Goal: Information Seeking & Learning: Learn about a topic

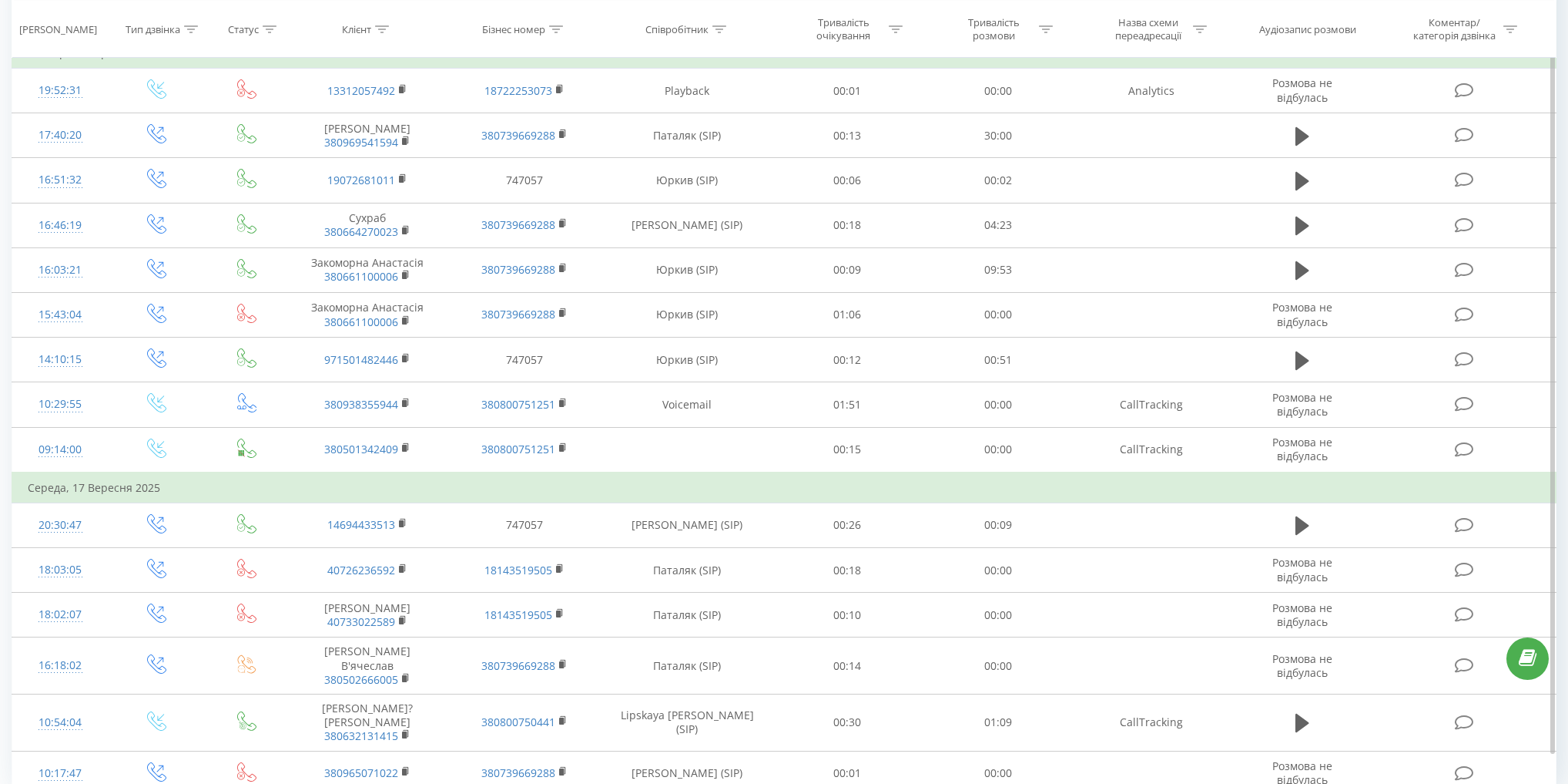
scroll to position [713, 0]
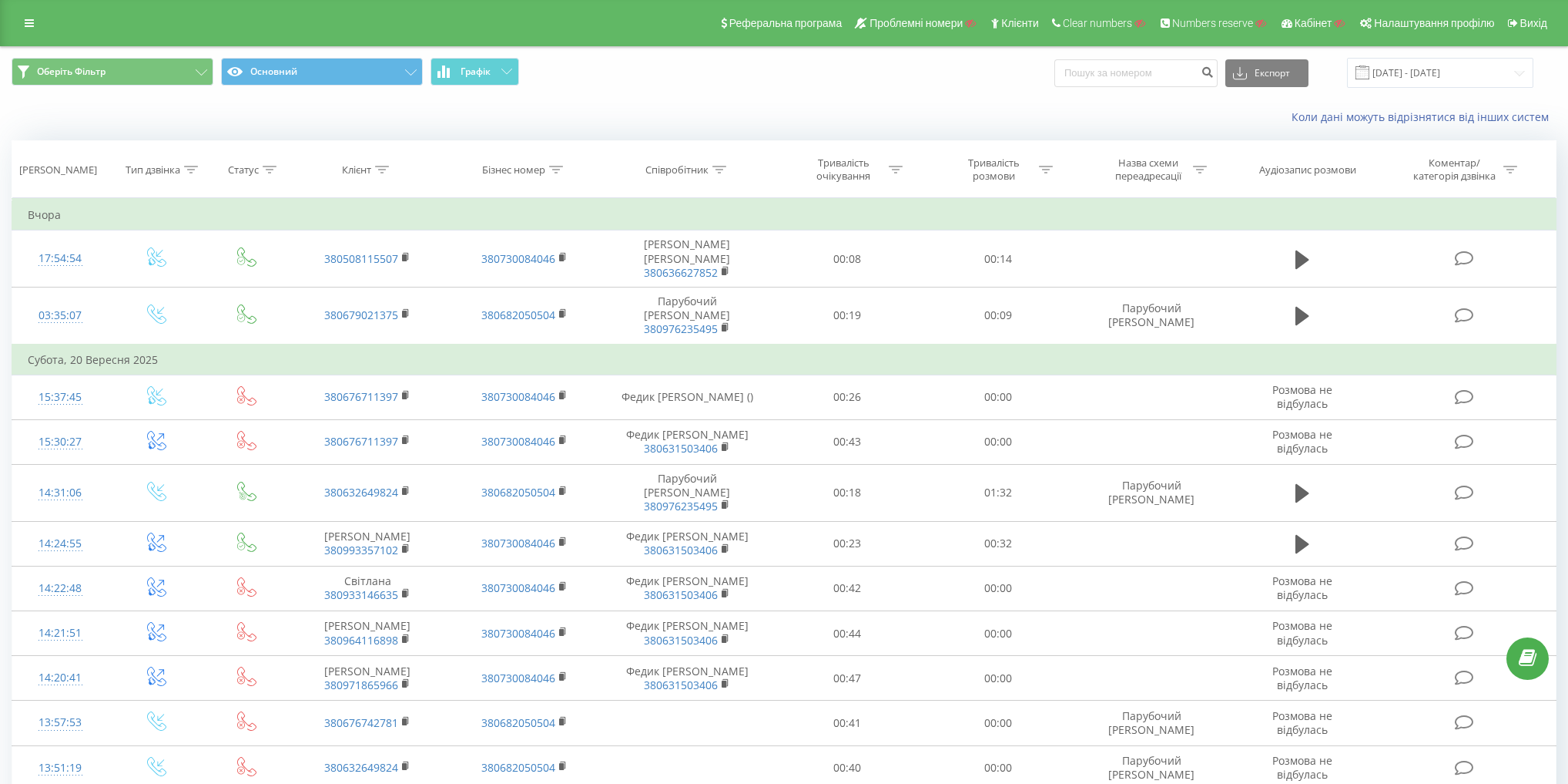
click at [8, 19] on div "Реферальна програма Проблемні номери Клієнти Clear numbers Numbers reserve Кабі…" at bounding box center [784, 23] width 1568 height 47
click at [16, 16] on div "Реферальна програма Проблемні номери Клієнти Clear numbers Numbers reserve Кабі…" at bounding box center [784, 23] width 1568 height 47
click at [19, 16] on link at bounding box center [29, 23] width 28 height 22
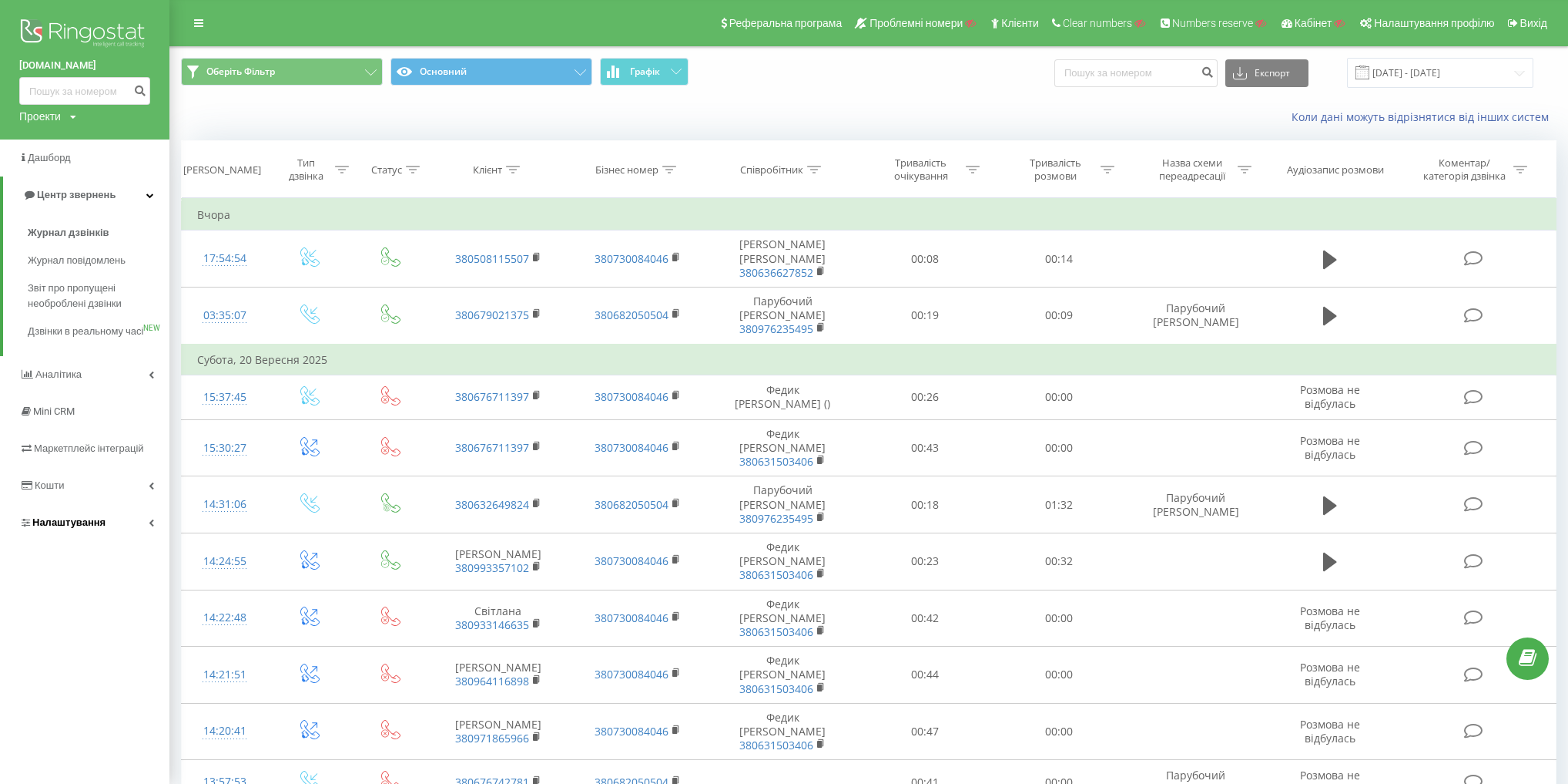
click at [132, 529] on link "Налаштування" at bounding box center [85, 522] width 169 height 37
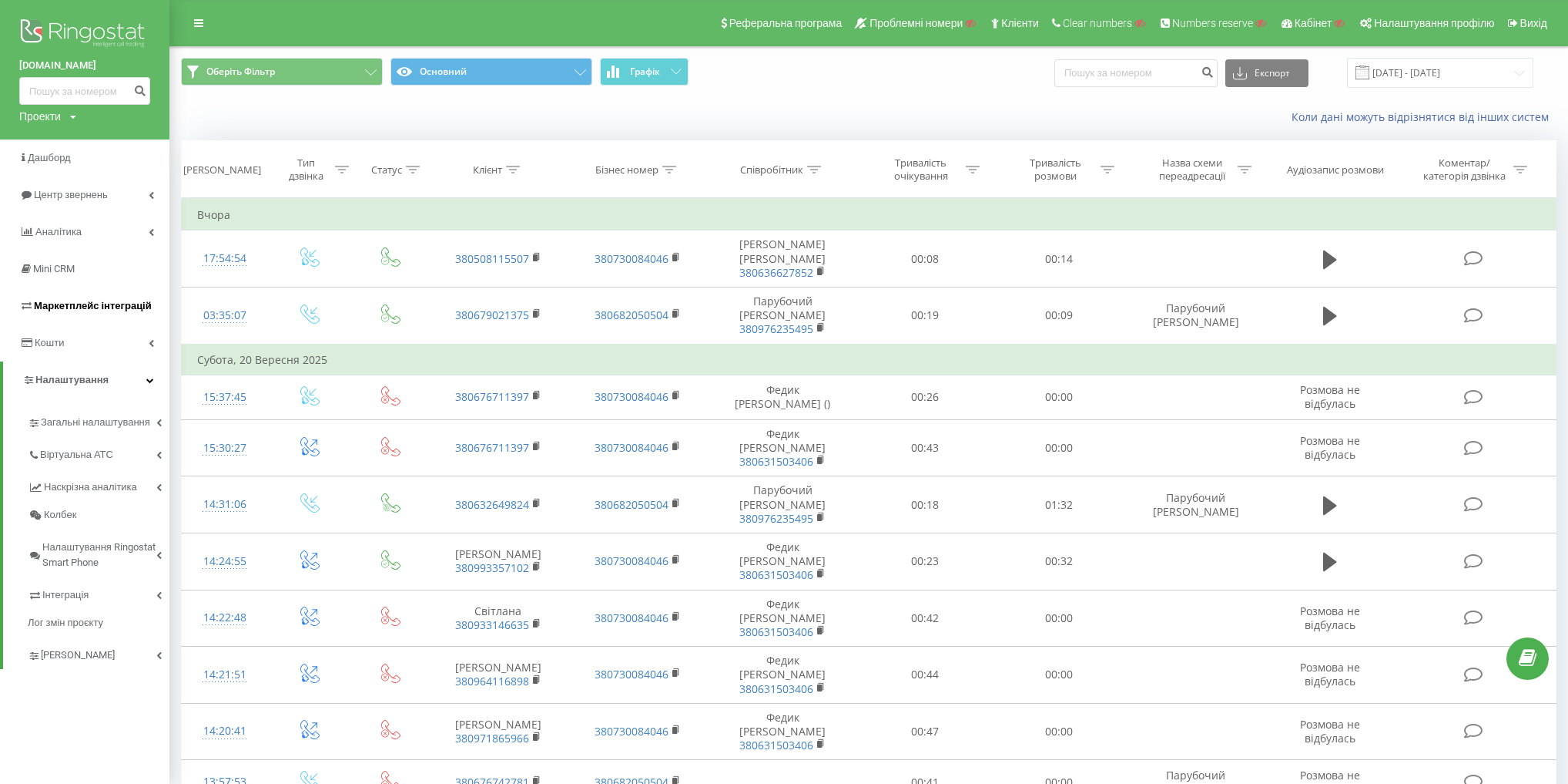
click at [102, 310] on span "Маркетплейс інтеграцій" at bounding box center [93, 305] width 118 height 12
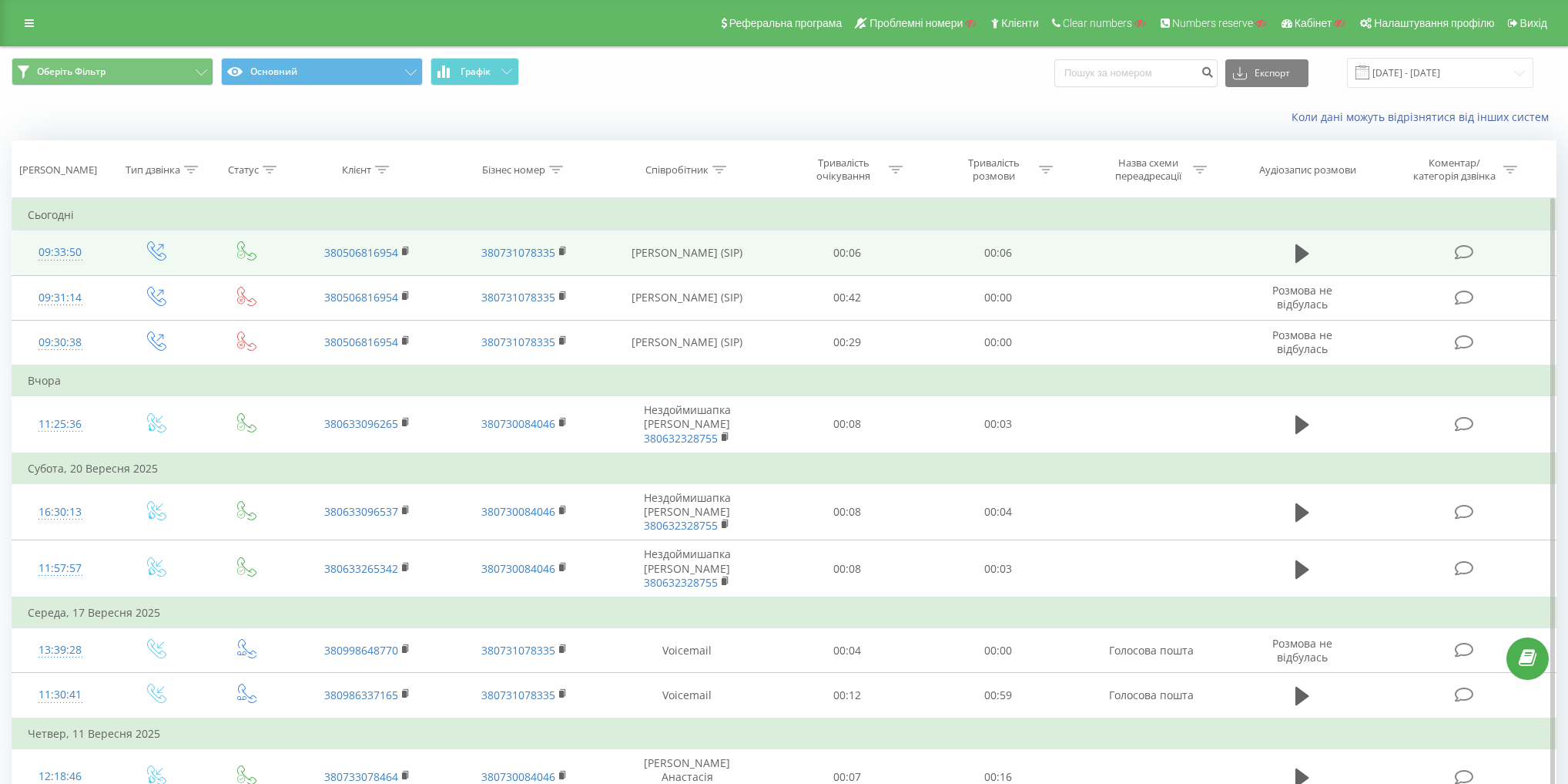
click at [144, 243] on td at bounding box center [157, 253] width 96 height 45
click at [157, 244] on icon at bounding box center [157, 251] width 19 height 19
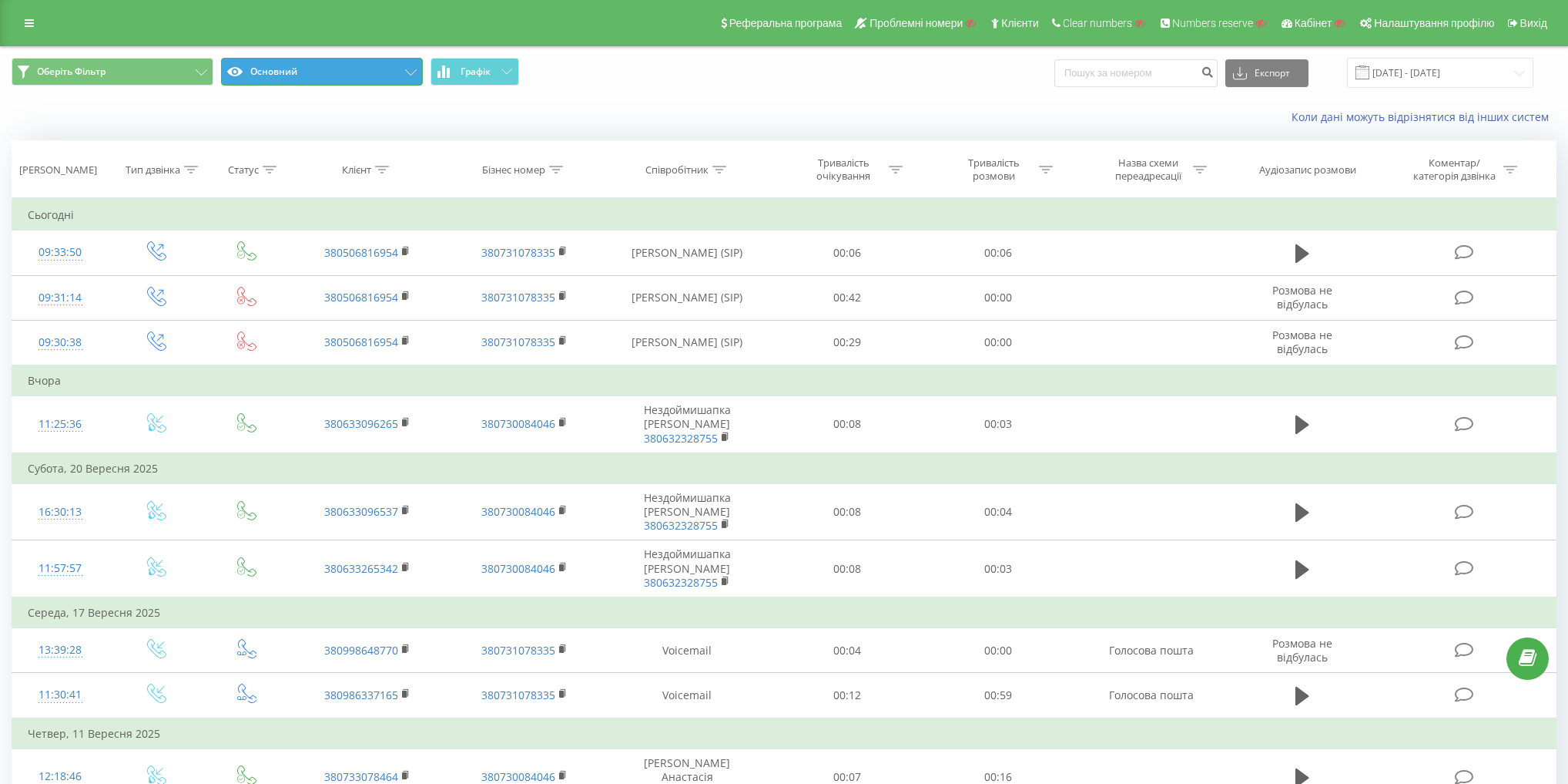
click at [350, 77] on button "Основний" at bounding box center [322, 71] width 202 height 28
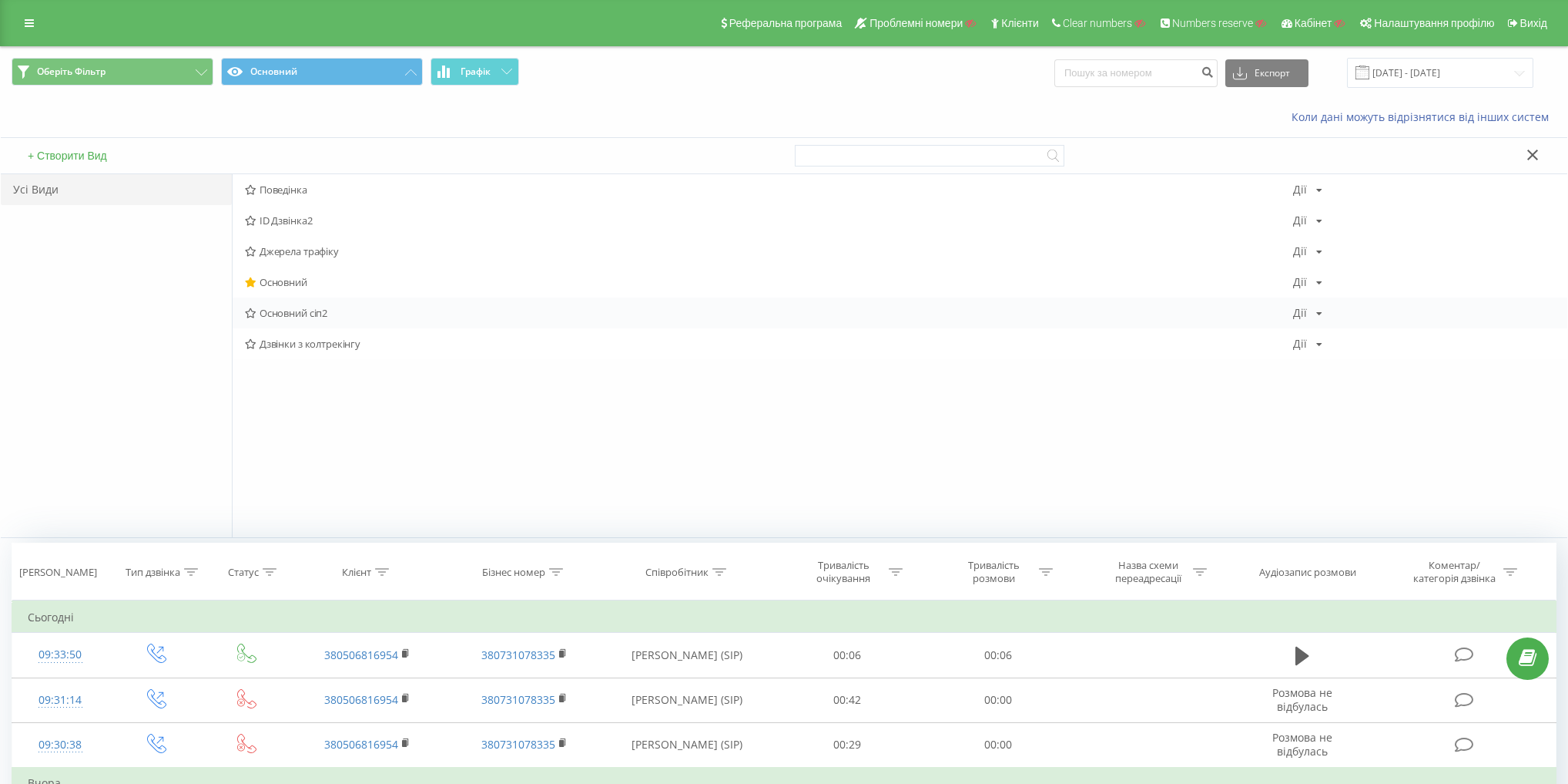
click at [317, 307] on span "Основний сіп2" at bounding box center [769, 313] width 1048 height 11
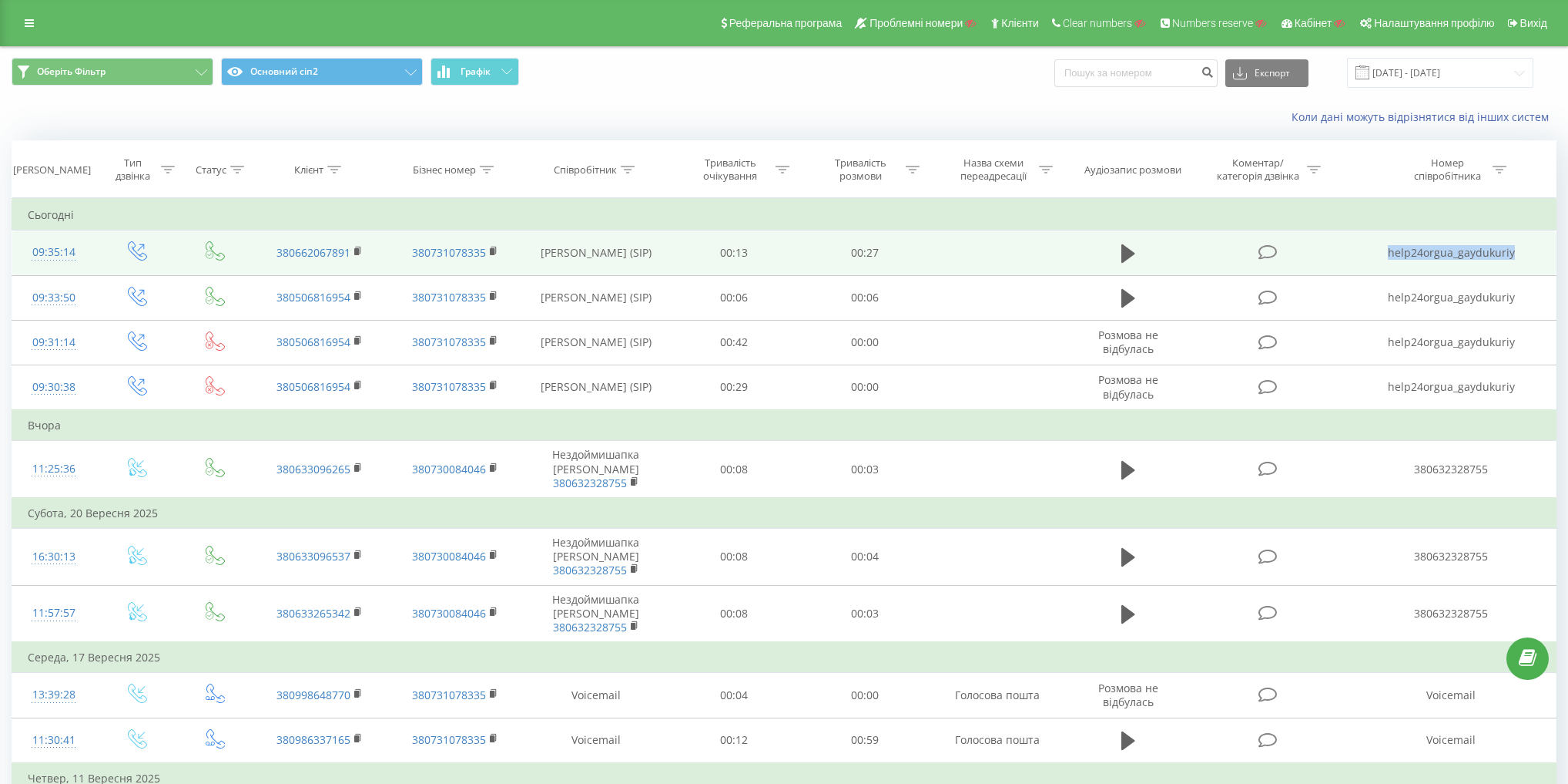
drag, startPoint x: 1377, startPoint y: 248, endPoint x: 1537, endPoint y: 253, distance: 160.1
click at [1537, 253] on td "help24orgua_gaydukuriy" at bounding box center [1451, 253] width 209 height 45
copy td "help24orgua_gaydukuriy"
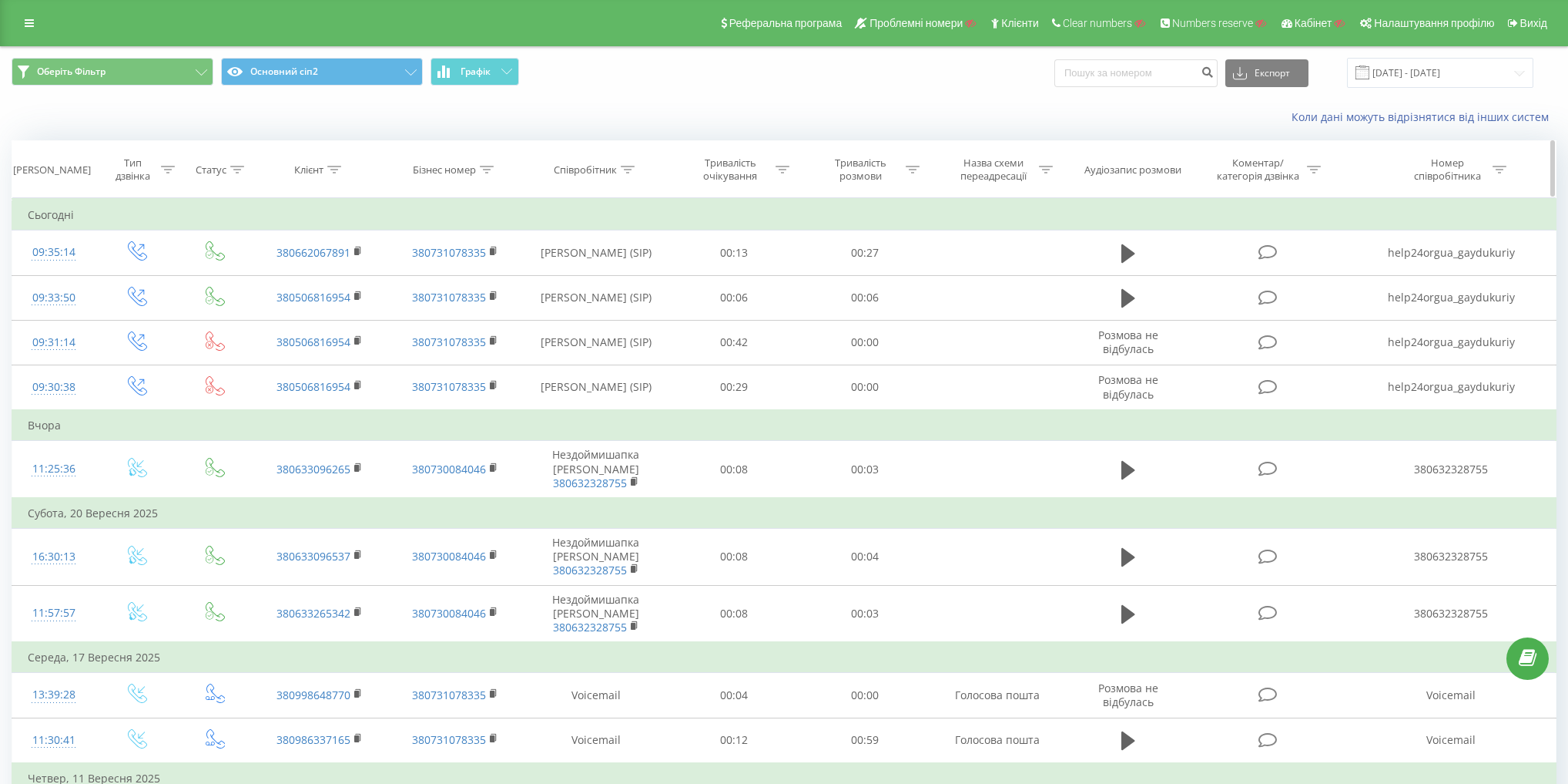
click at [1472, 158] on div "Номер співробітника" at bounding box center [1448, 170] width 82 height 26
click at [1386, 276] on input "text" at bounding box center [1376, 279] width 136 height 27
paste input "help24orgua_gaydukuriy"
type input "help24orgua_gaydukuriy"
click at [1393, 259] on form "Select an operator help24orgua_gaydukuriy Скасувати OK" at bounding box center [1376, 279] width 136 height 99
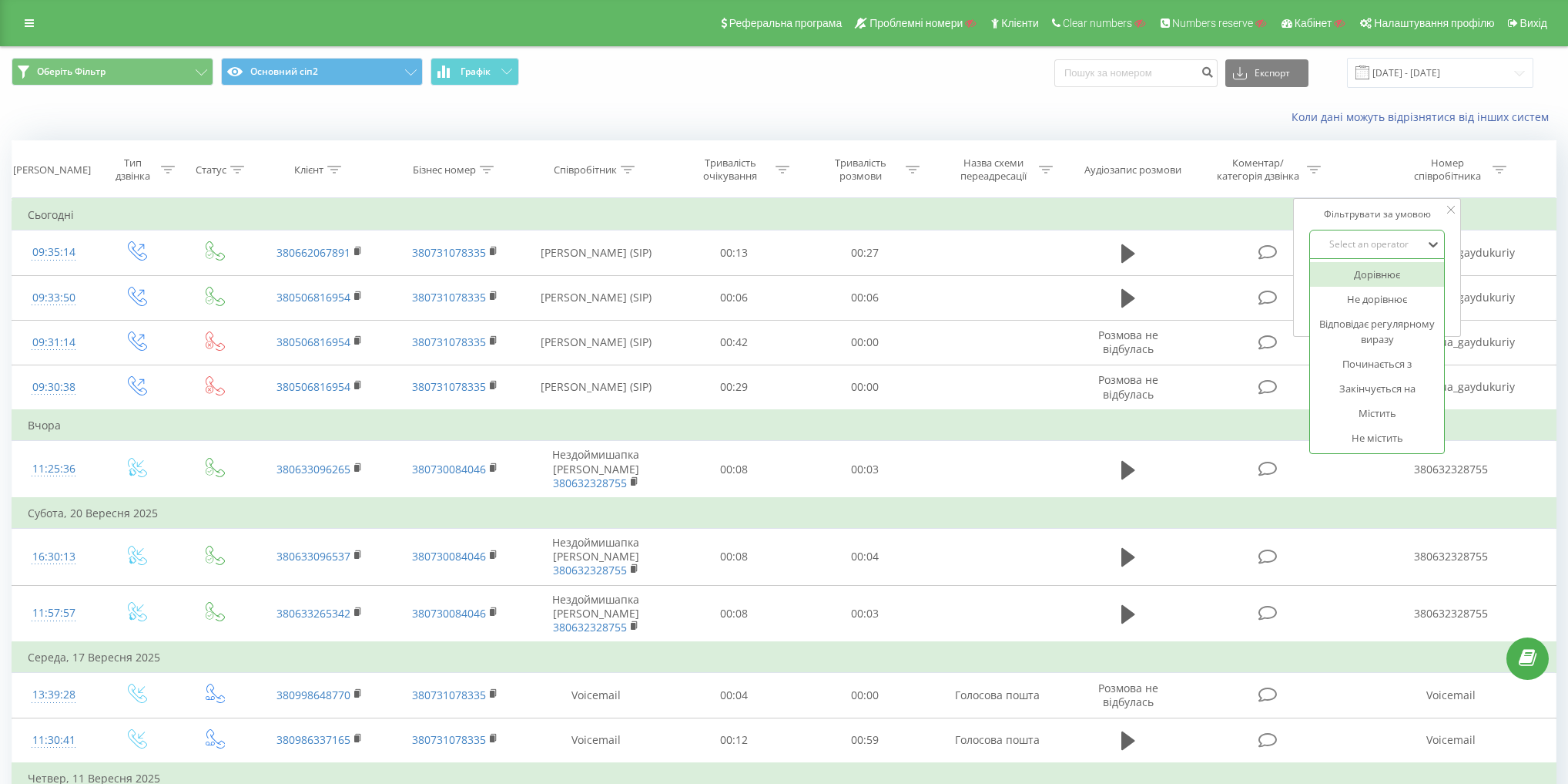
click at [1393, 241] on div "Select an operator" at bounding box center [1368, 245] width 109 height 12
click at [1383, 407] on div "Містить" at bounding box center [1376, 413] width 134 height 25
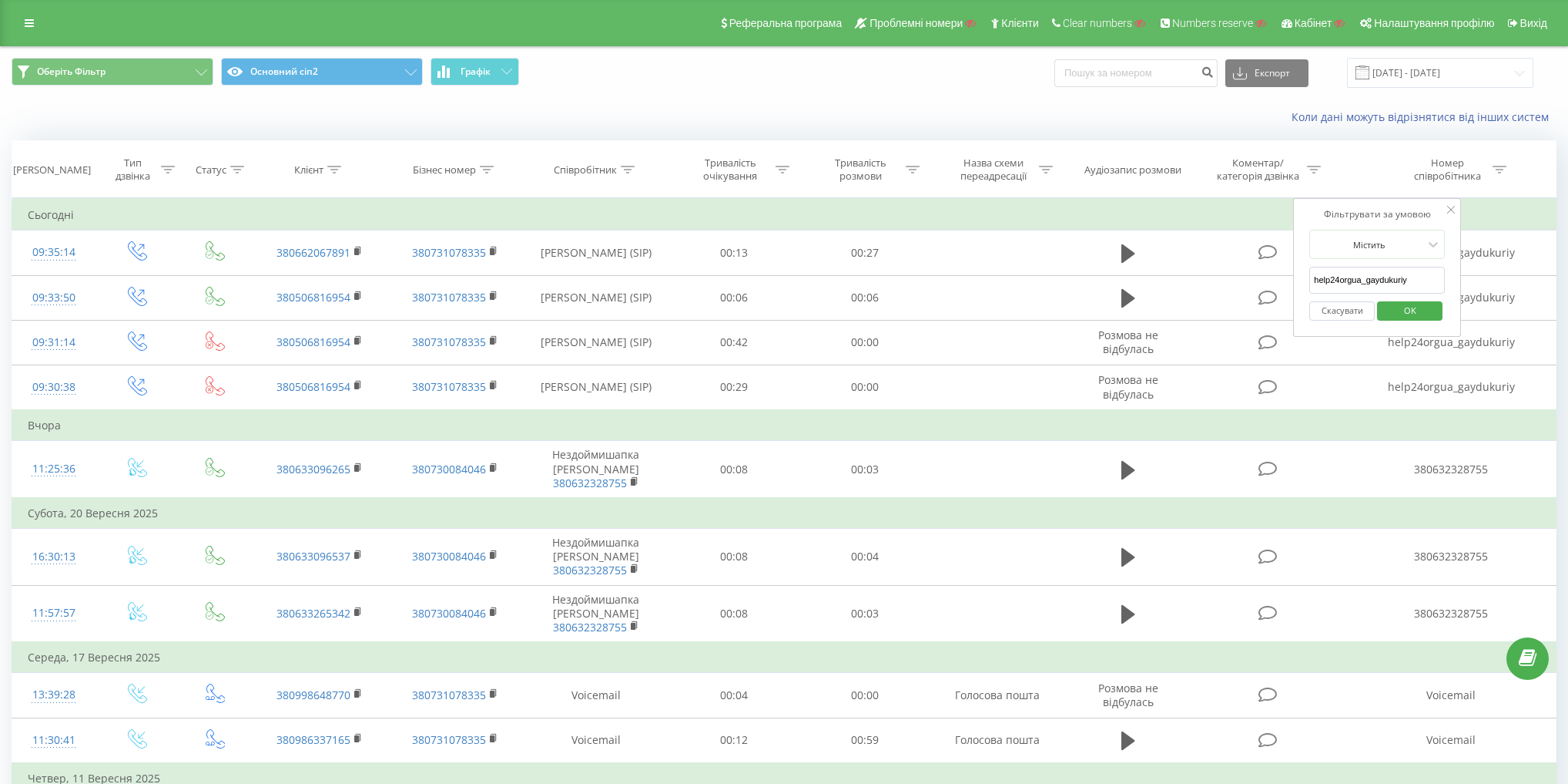
click at [1414, 311] on span "OK" at bounding box center [1411, 310] width 43 height 24
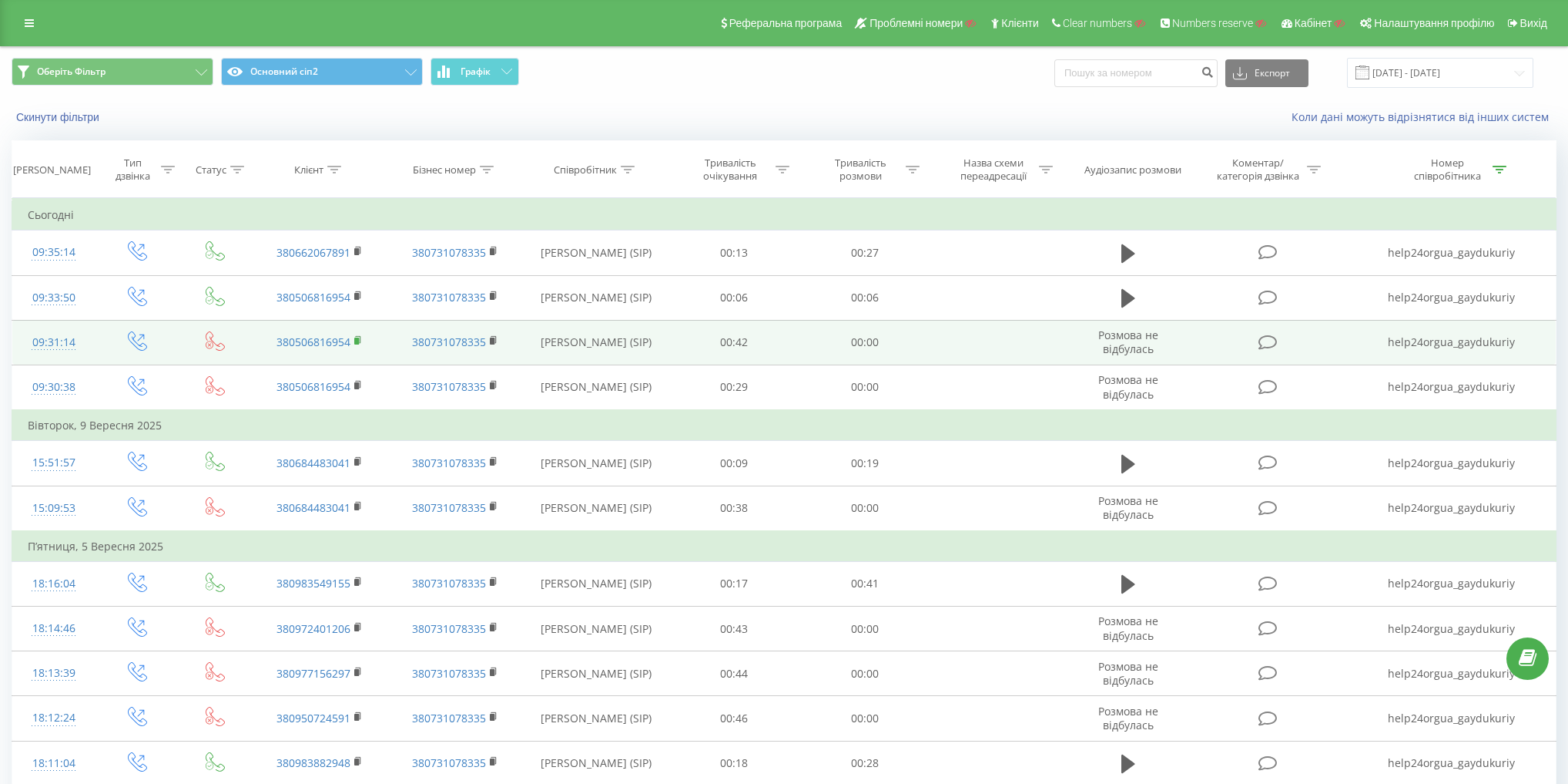
click at [358, 338] on rect at bounding box center [357, 341] width 5 height 7
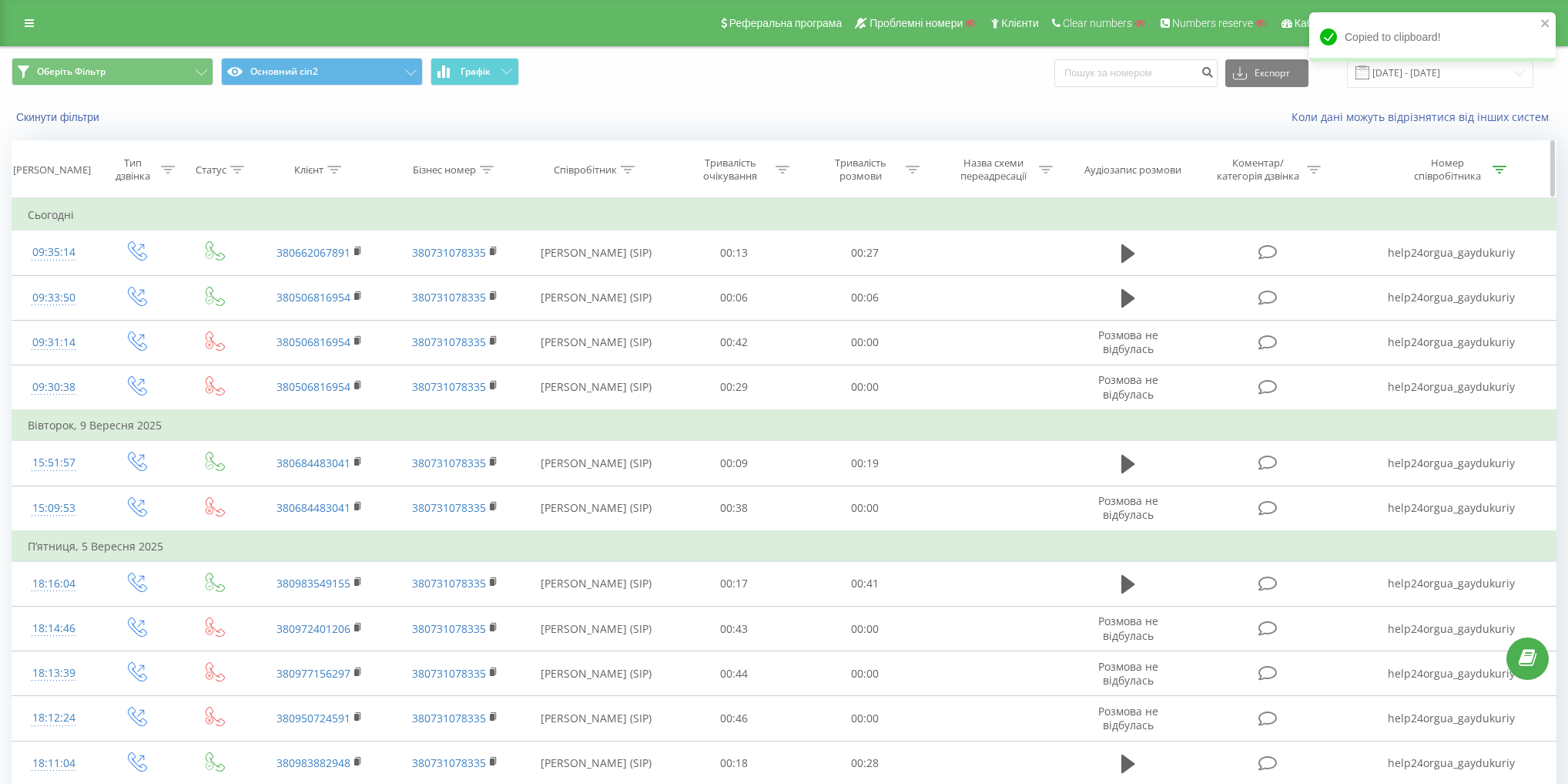
click at [317, 174] on div "Клієнт" at bounding box center [309, 169] width 29 height 13
click at [333, 280] on input "text" at bounding box center [320, 279] width 136 height 27
paste input "380506816954"
type input "380506816954"
click at [350, 305] on span "OK" at bounding box center [353, 310] width 43 height 24
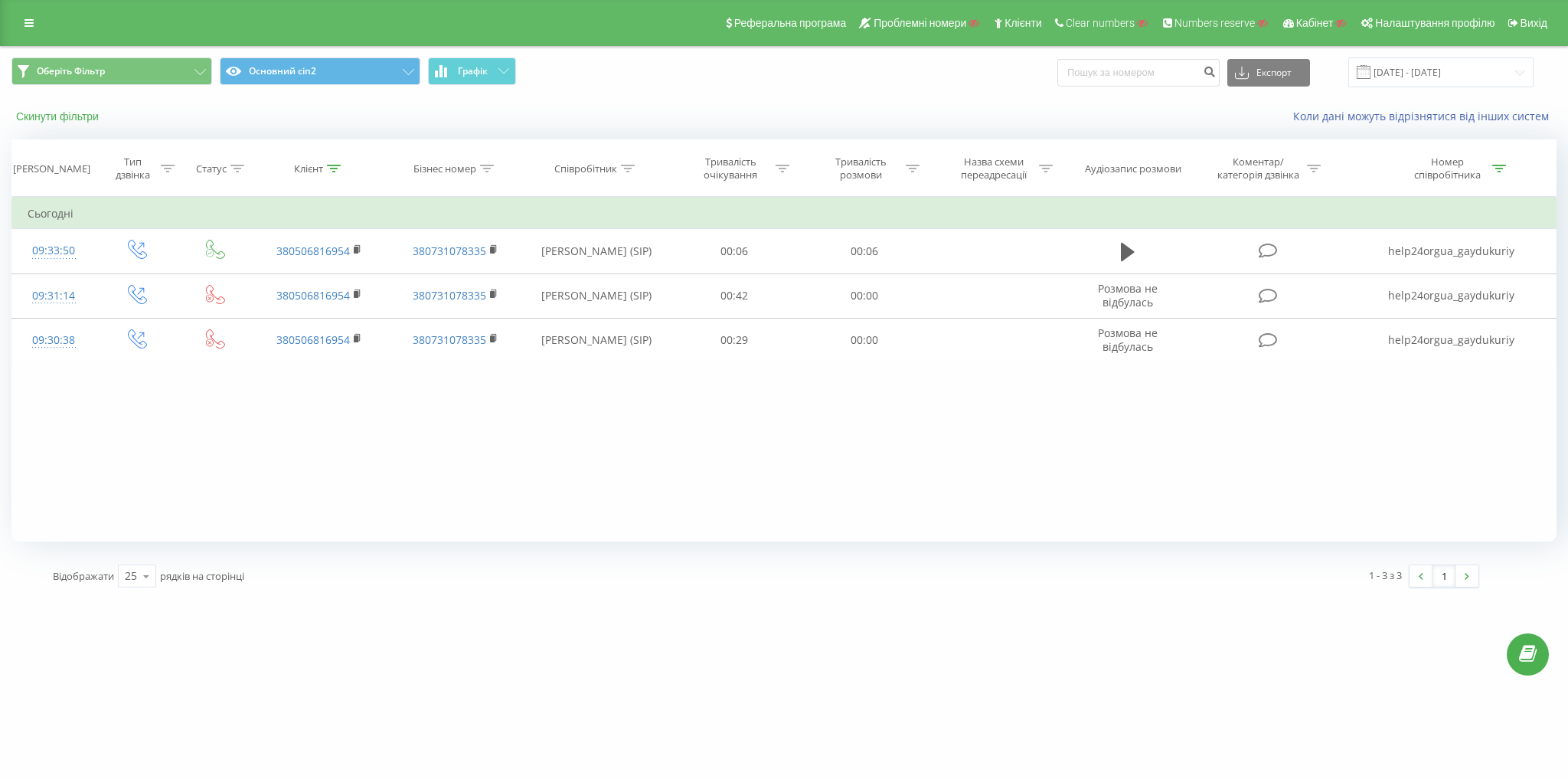
click at [92, 118] on button "Скинути фільтри" at bounding box center [59, 116] width 95 height 14
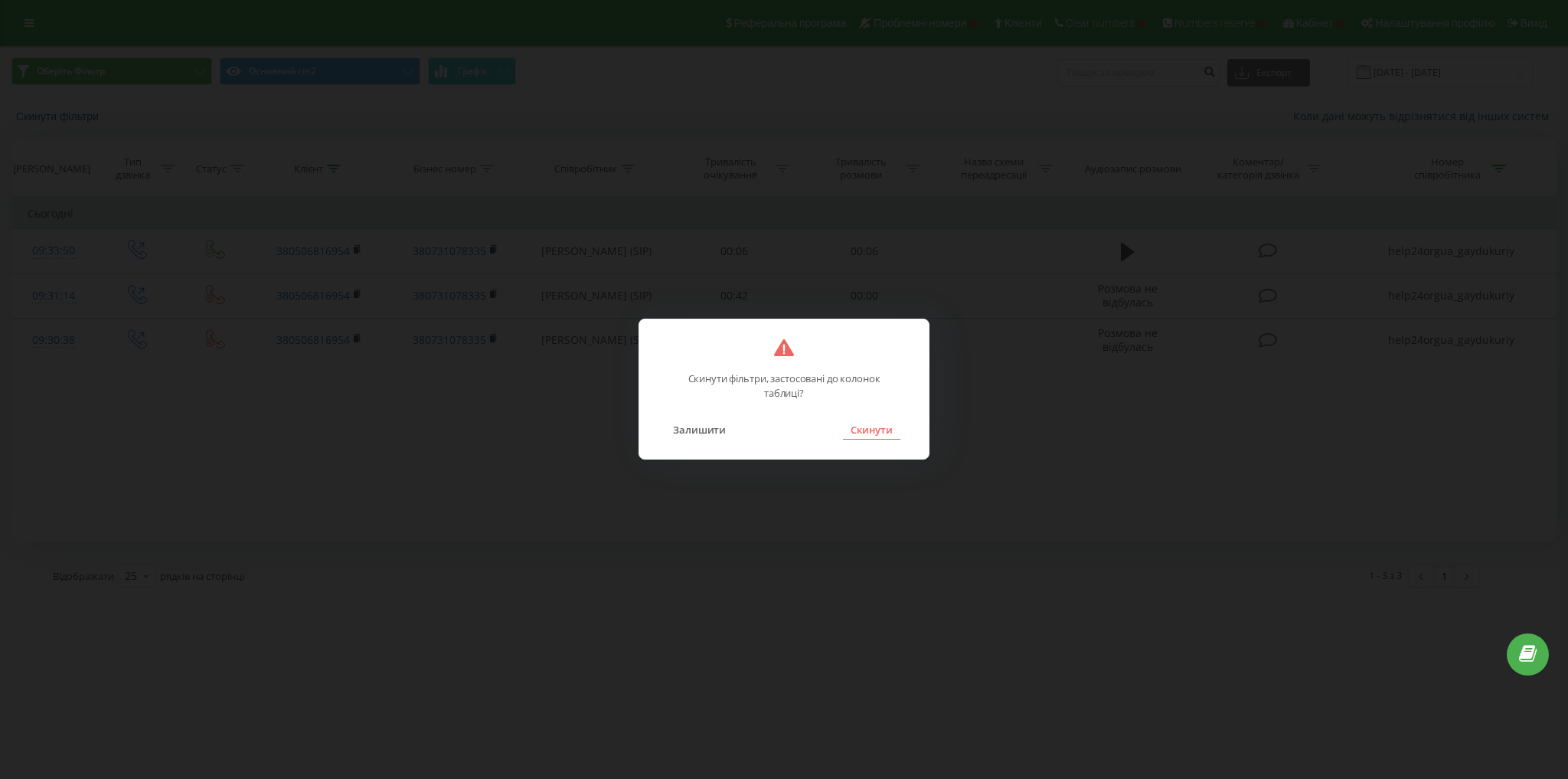
click at [890, 429] on button "Скинути" at bounding box center [872, 430] width 57 height 20
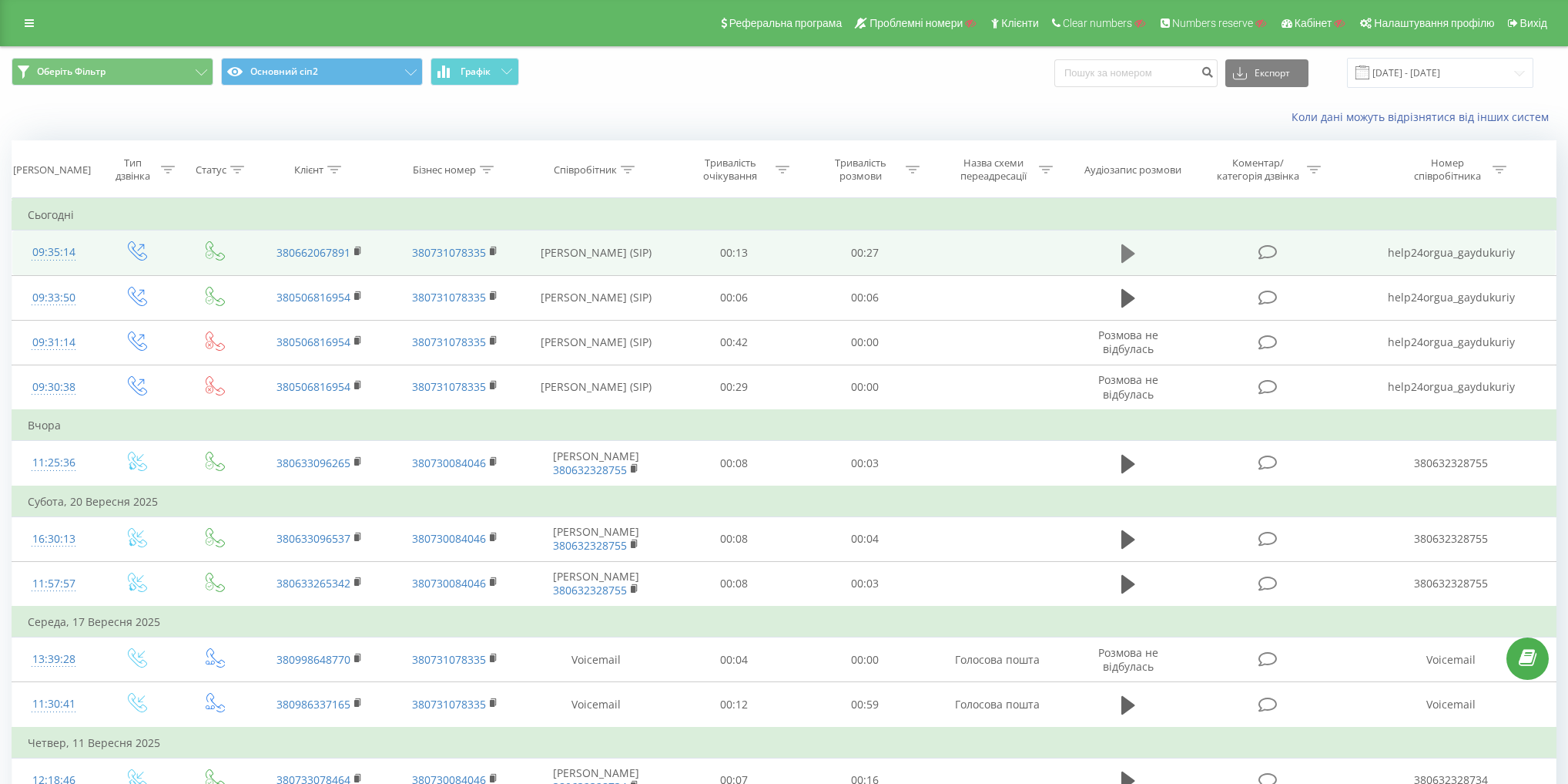
click at [1137, 251] on button at bounding box center [1128, 254] width 23 height 23
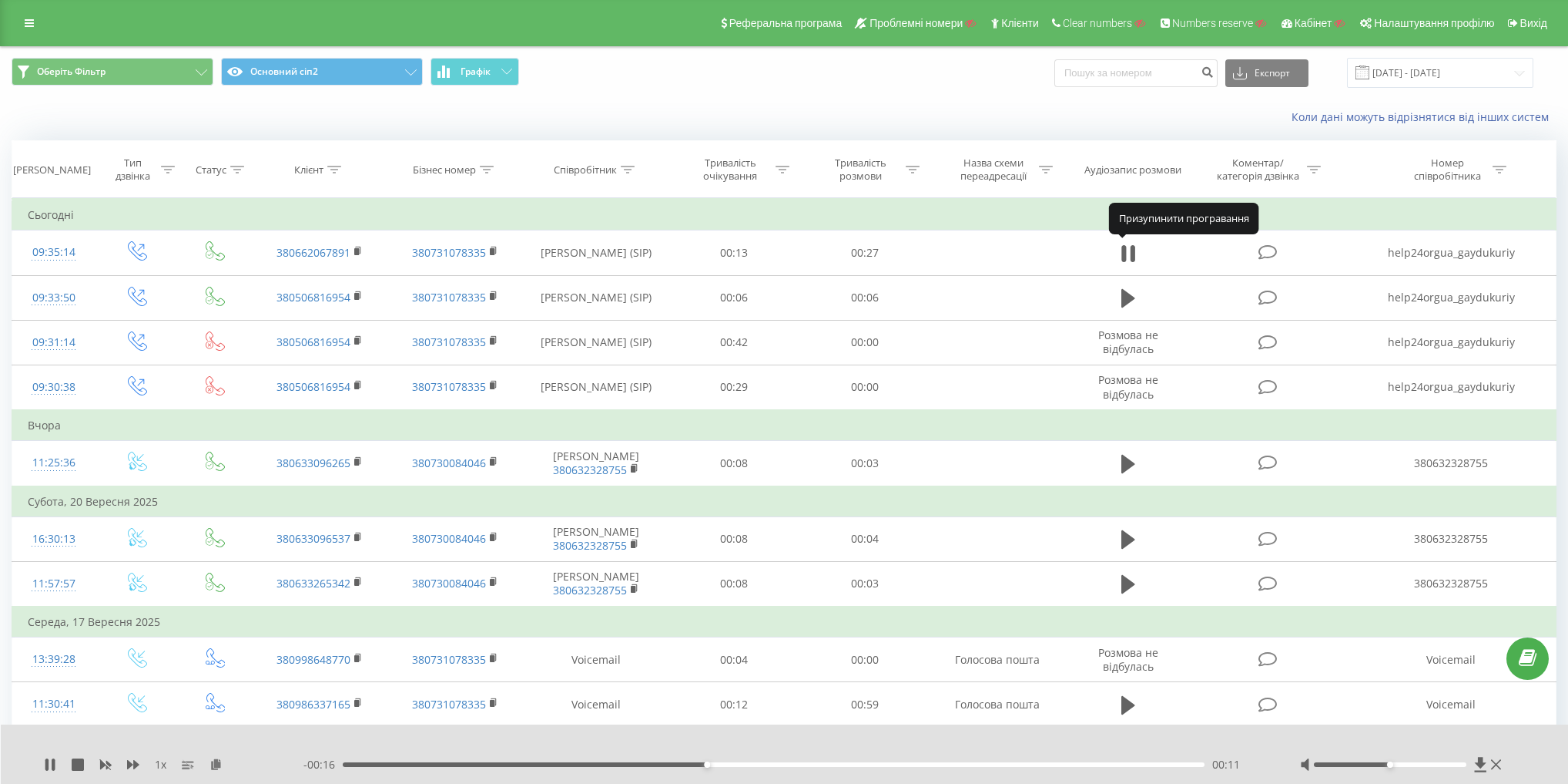
drag, startPoint x: 1130, startPoint y: 252, endPoint x: 1116, endPoint y: 116, distance: 136.7
click at [1116, 116] on div "Коли дані можуть відрізнятися вiд інших систем" at bounding box center [1078, 117] width 979 height 16
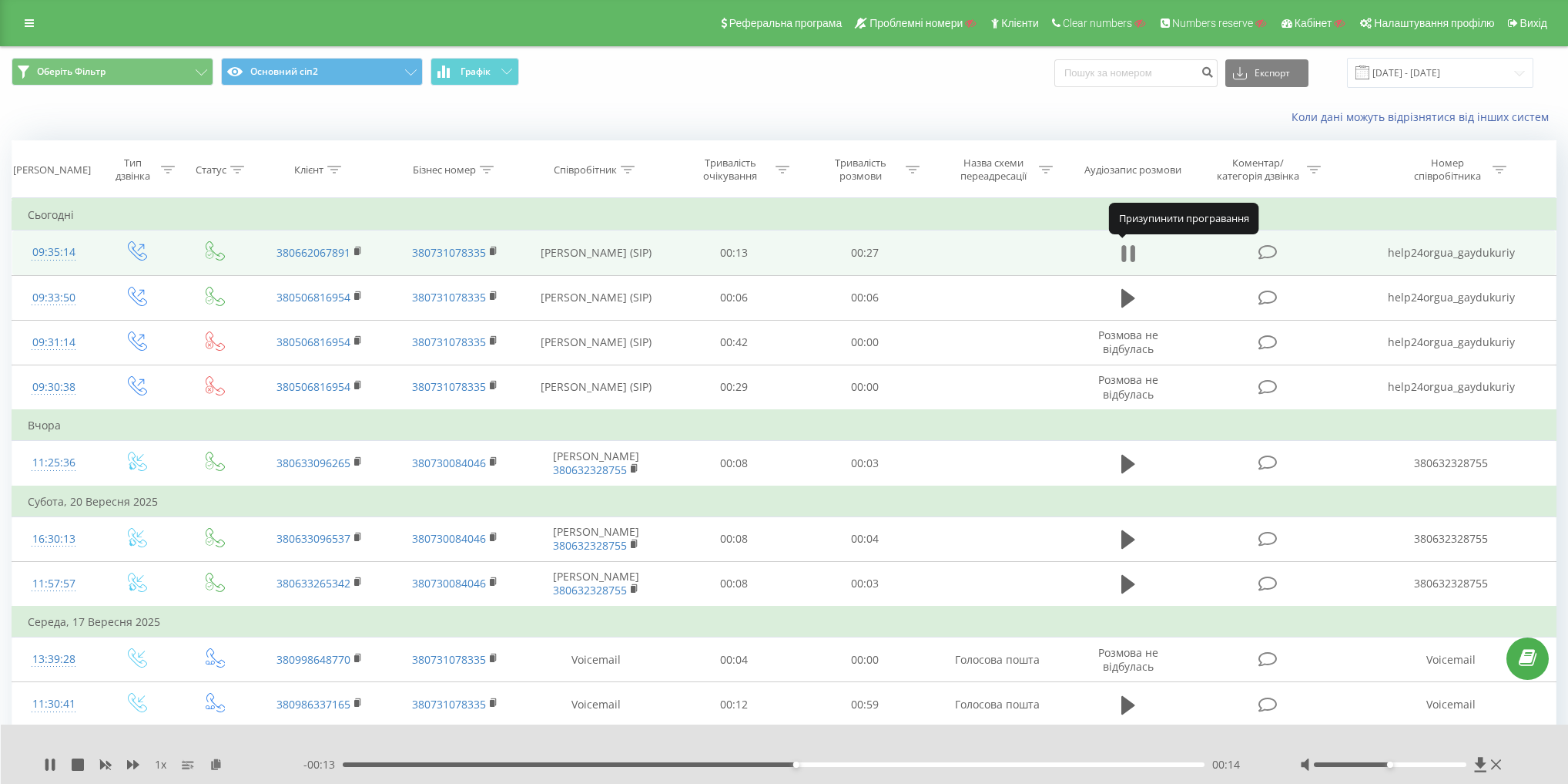
click at [1127, 249] on icon at bounding box center [1128, 254] width 14 height 22
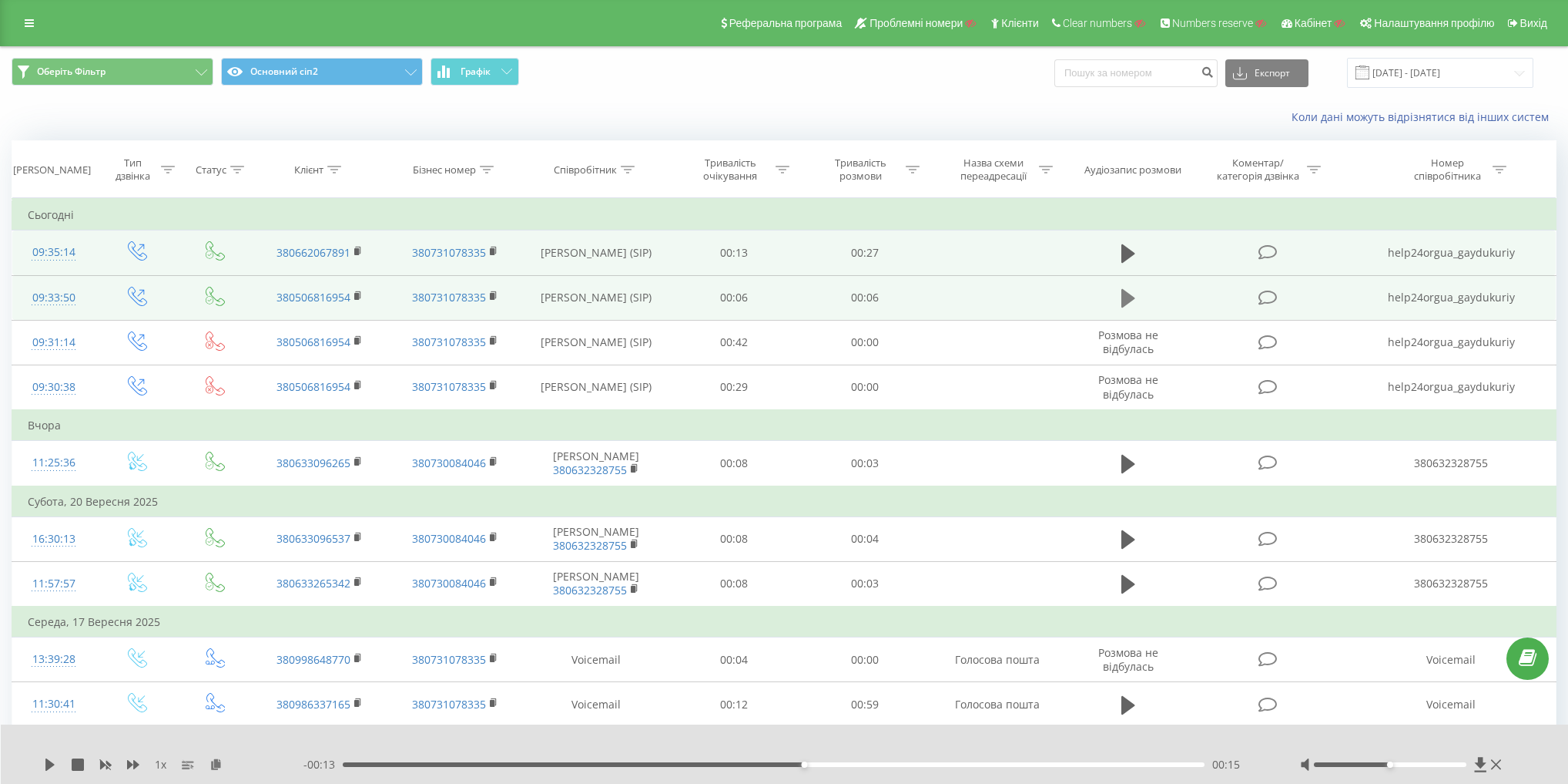
click at [1135, 290] on button at bounding box center [1128, 298] width 23 height 23
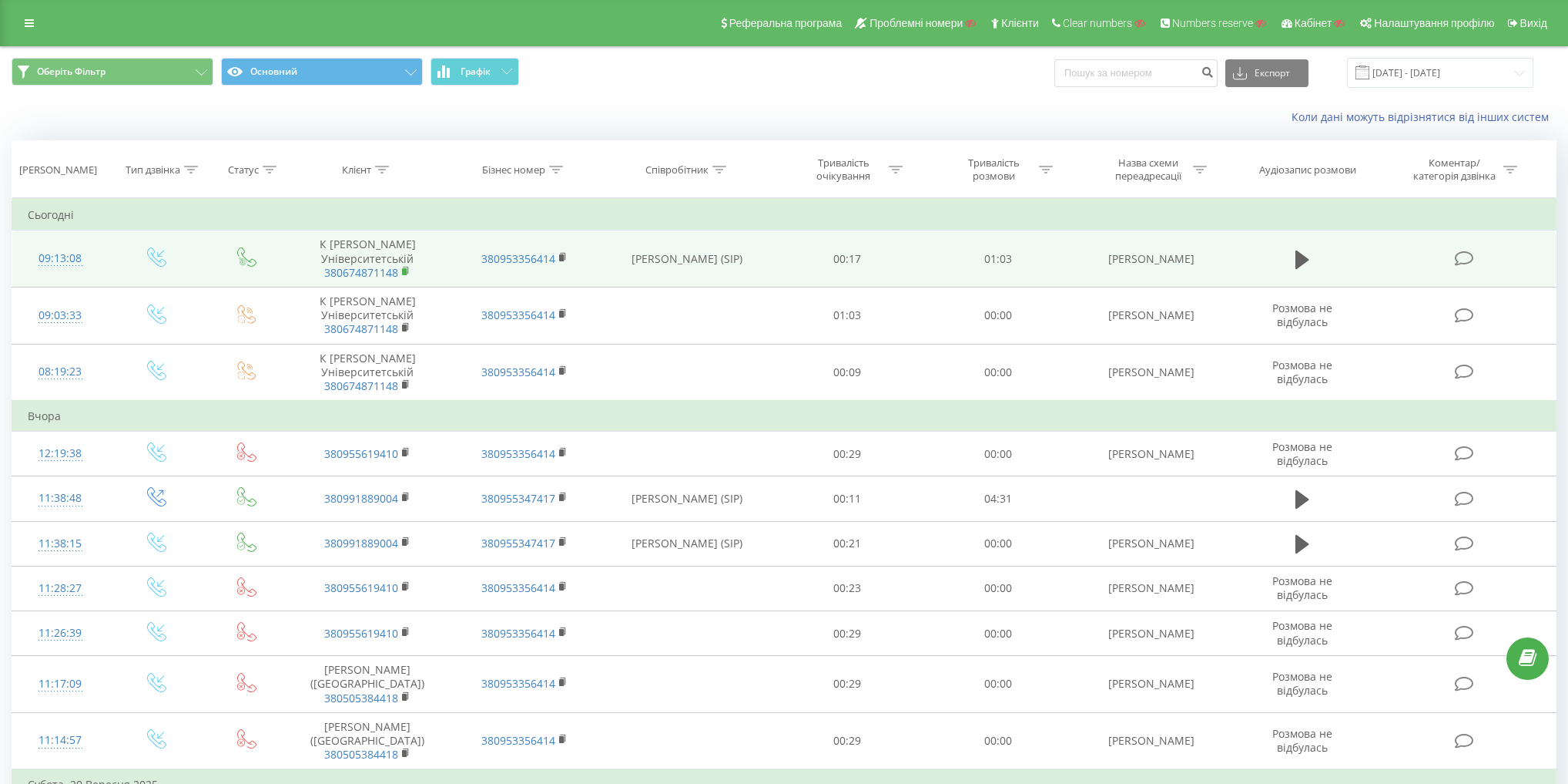
click at [407, 271] on rect at bounding box center [404, 271] width 5 height 7
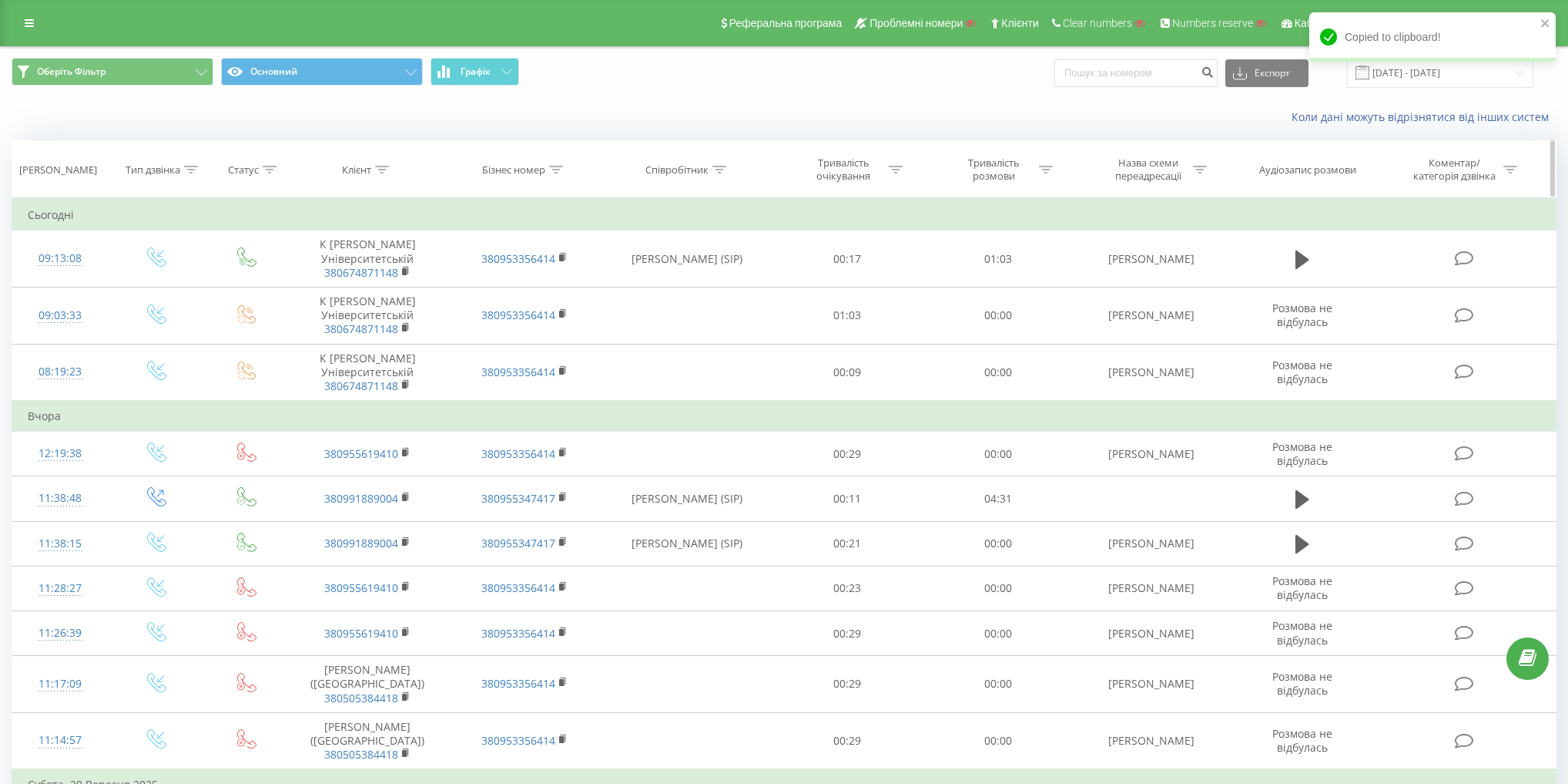
click at [357, 168] on div "Клієнт" at bounding box center [357, 169] width 29 height 13
click at [371, 270] on input "text" at bounding box center [368, 279] width 136 height 27
paste input "380674871148"
type input "380674871148"
click at [441, 278] on div "Фільтрувати за умовою Містить 380674871148 Скасувати OK" at bounding box center [368, 267] width 168 height 139
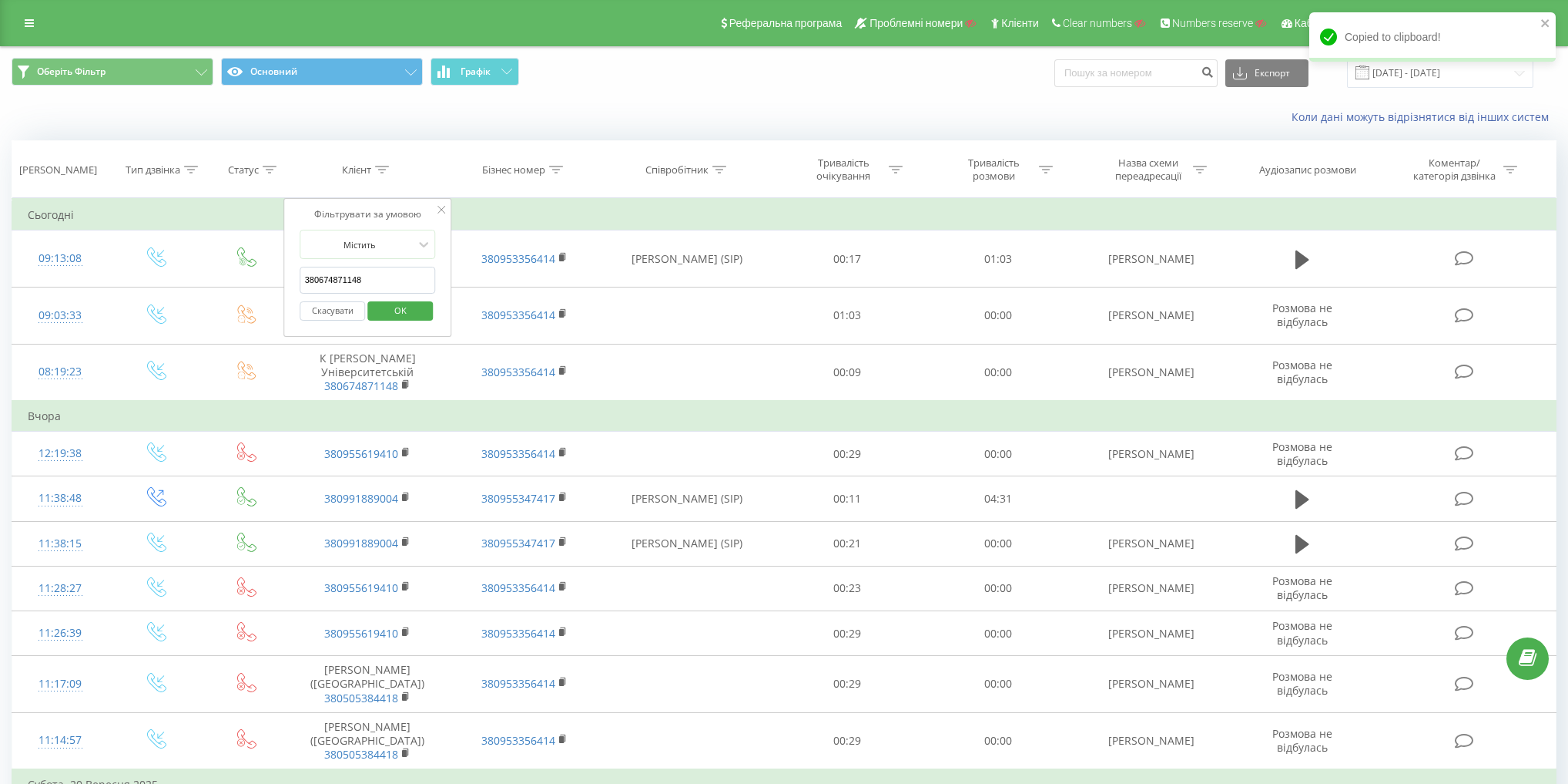
click at [403, 314] on span "OK" at bounding box center [400, 310] width 43 height 24
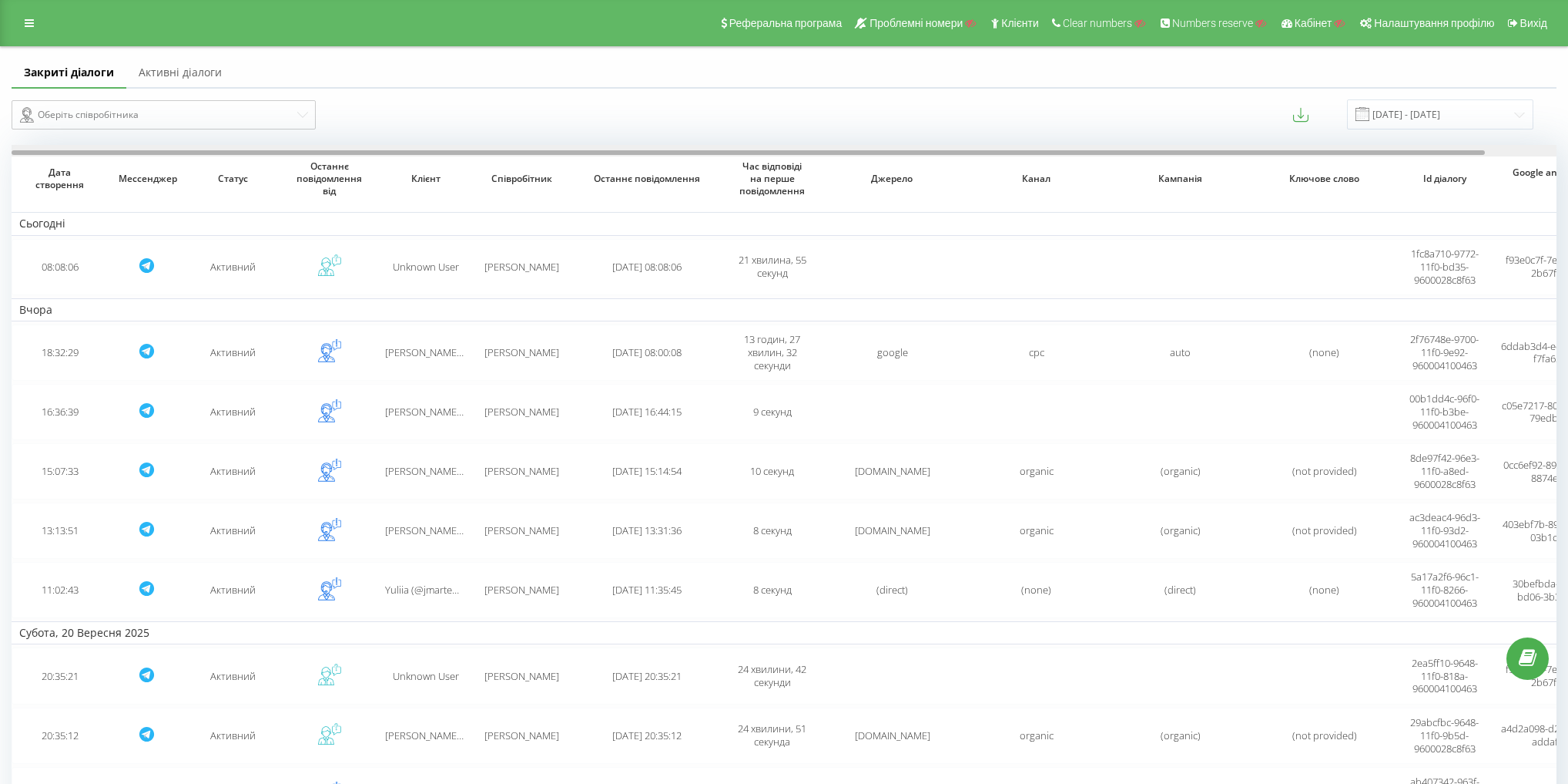
drag, startPoint x: 862, startPoint y: 151, endPoint x: 441, endPoint y: 168, distance: 421.3
click at [470, 147] on div at bounding box center [784, 151] width 1545 height 12
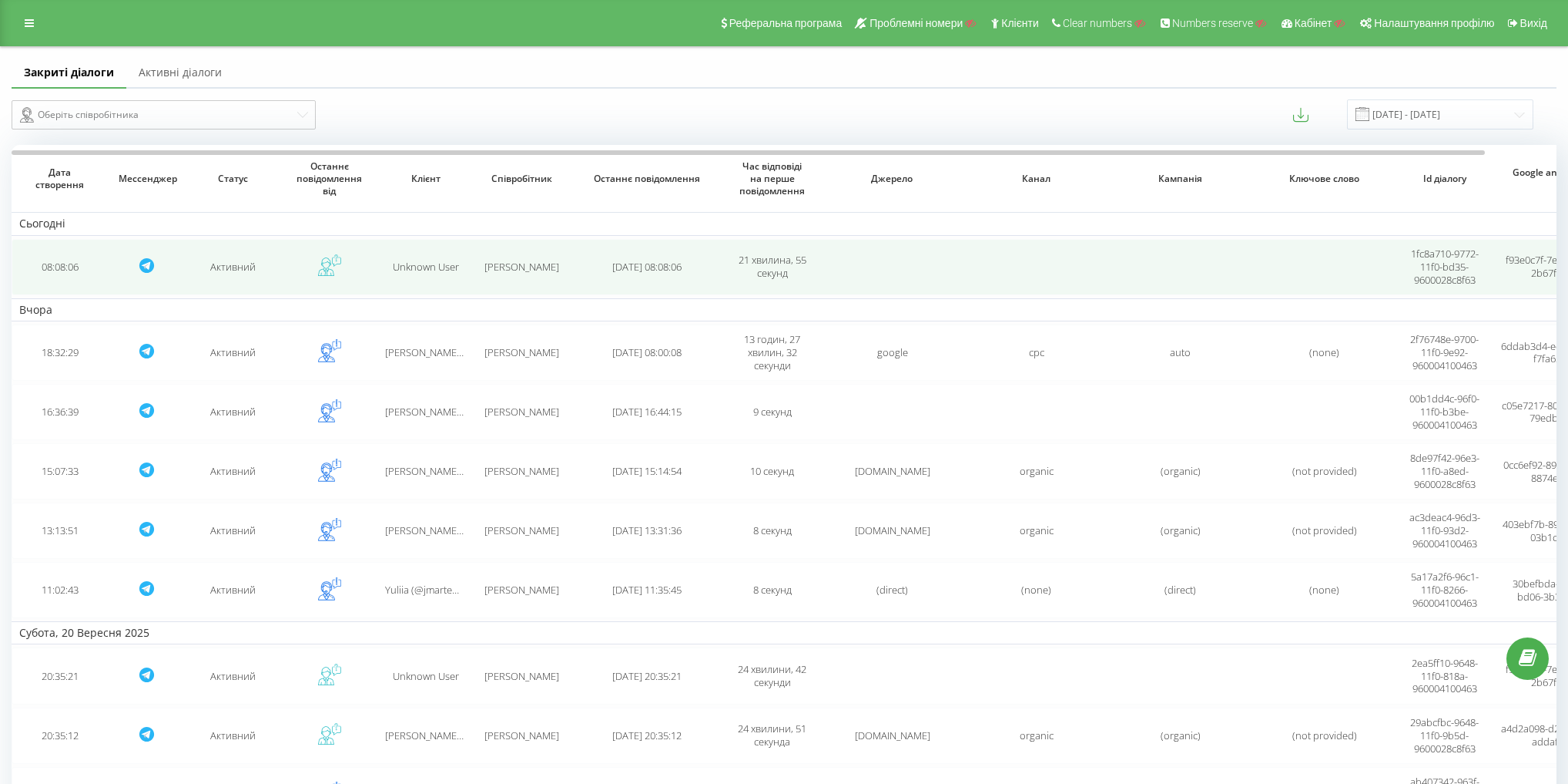
click at [406, 271] on span "Unknown User" at bounding box center [425, 267] width 66 height 14
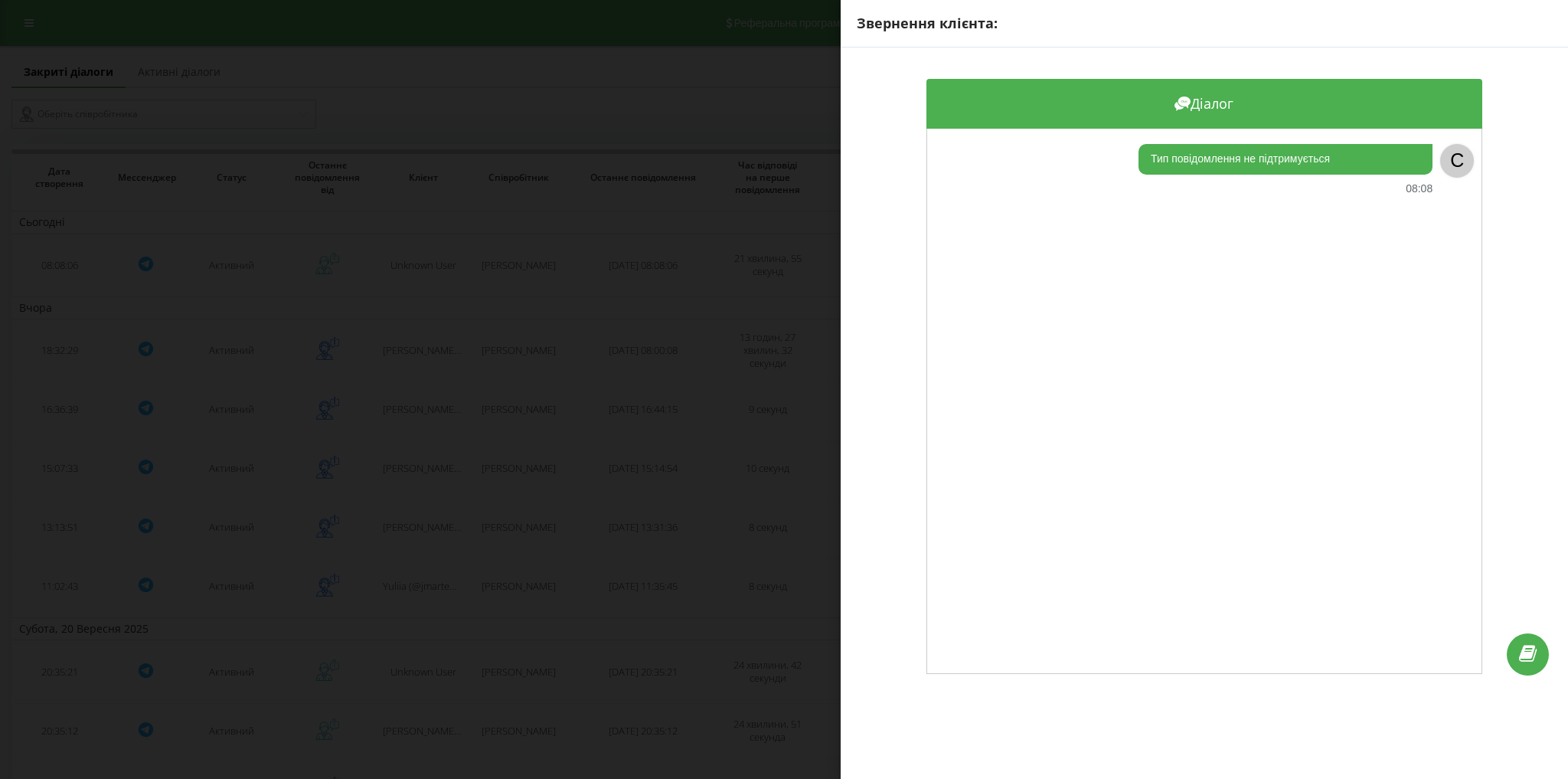
click at [719, 111] on div "Звернення клієнта: Діалог Тип повідомлення не підтримується 08:08 C" at bounding box center [784, 390] width 1568 height 779
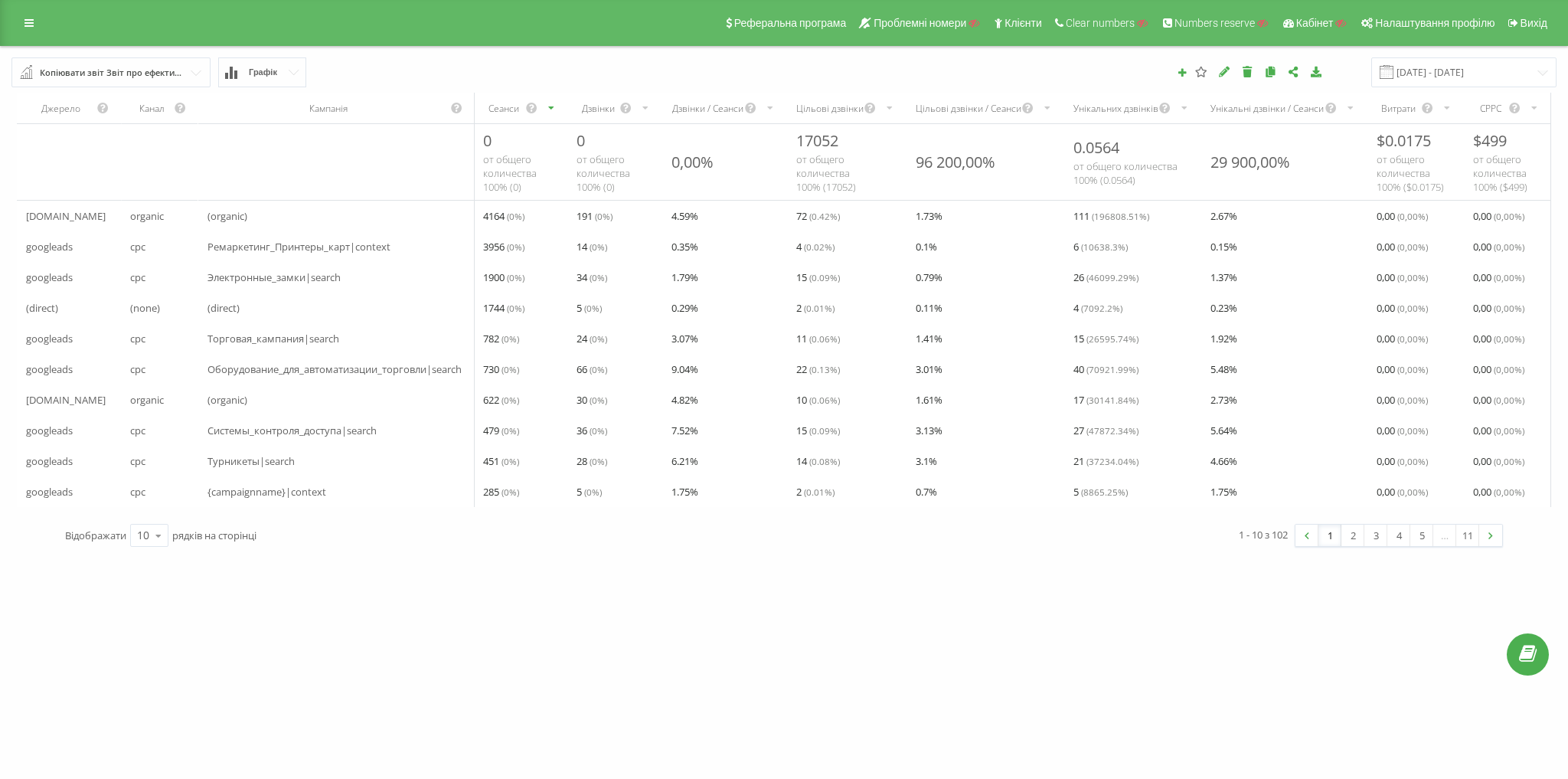
click at [121, 73] on div "Копіювати звіт Звіт про ефективність рекламних кампаній1" at bounding box center [112, 73] width 144 height 17
click at [195, 40] on div "Реферальна програма Проблемні номери Клієнти Clear numbers Numbers reserve Кабі…" at bounding box center [784, 23] width 1568 height 46
click at [33, 22] on icon at bounding box center [29, 23] width 9 height 11
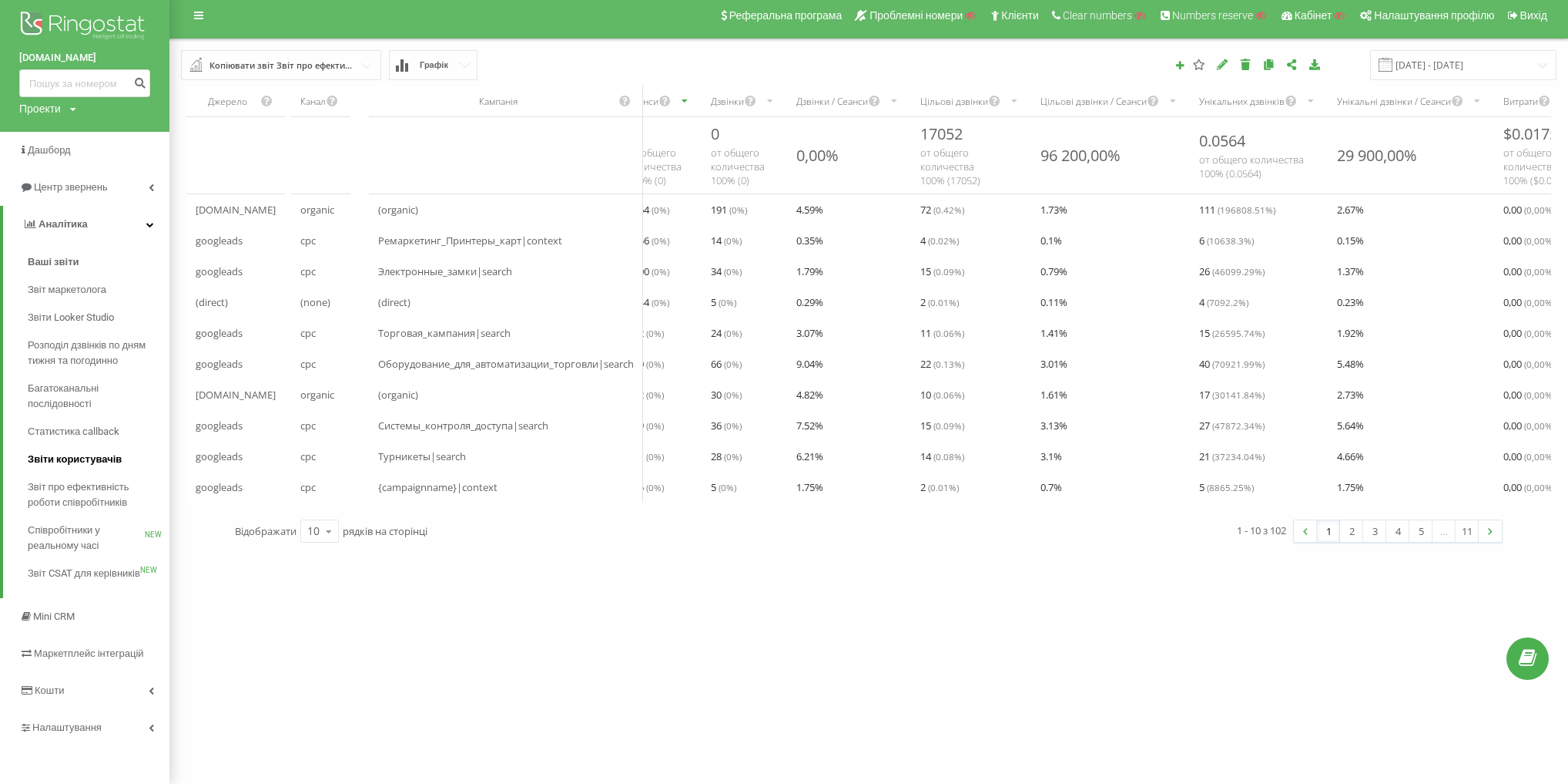
scroll to position [9, 0]
click at [109, 731] on link "Налаштування" at bounding box center [85, 727] width 169 height 37
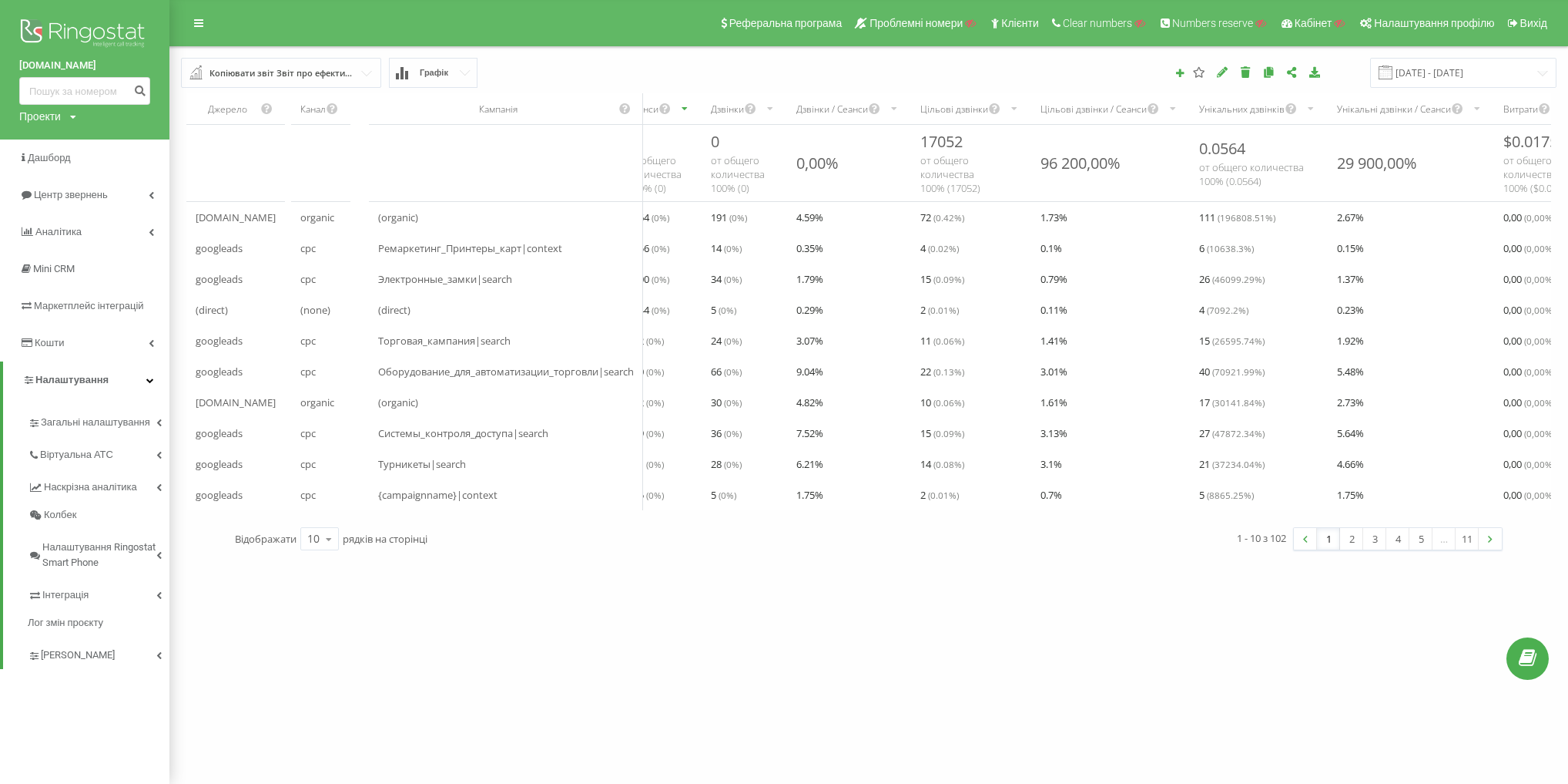
scroll to position [0, 0]
click at [85, 664] on link "Коллтрекінг" at bounding box center [99, 653] width 142 height 33
